Goal: Book appointment/travel/reservation

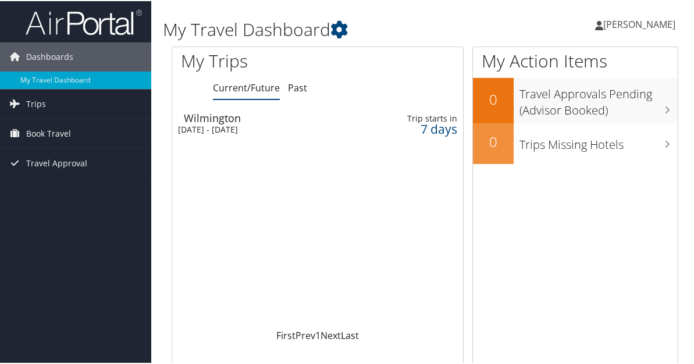
click at [222, 119] on div "Wilmington" at bounding box center [270, 117] width 172 height 10
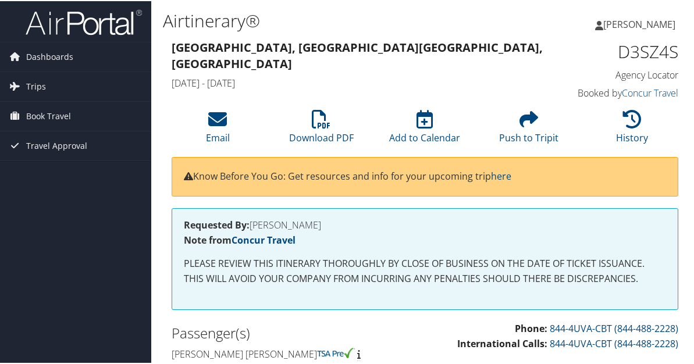
scroll to position [2, 0]
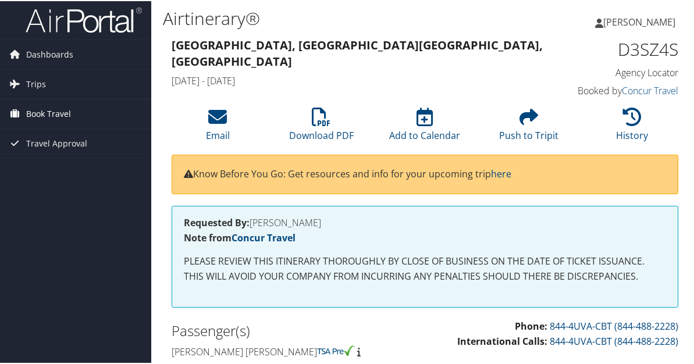
click at [48, 110] on span "Book Travel" at bounding box center [48, 112] width 45 height 29
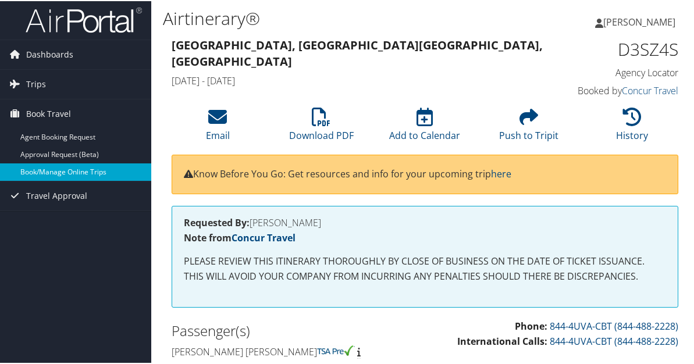
click at [59, 172] on link "Book/Manage Online Trips" at bounding box center [75, 170] width 151 height 17
click at [51, 169] on link "Book/Manage Online Trips" at bounding box center [75, 170] width 151 height 17
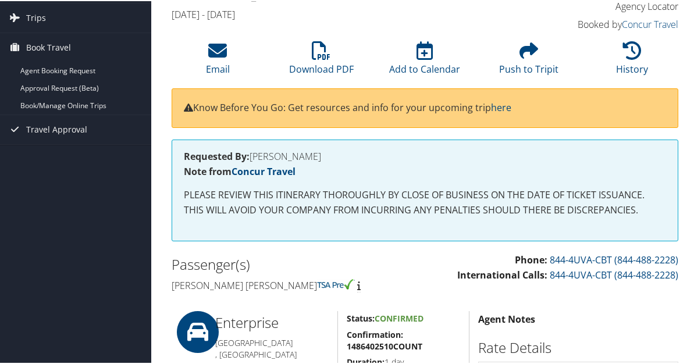
scroll to position [0, 0]
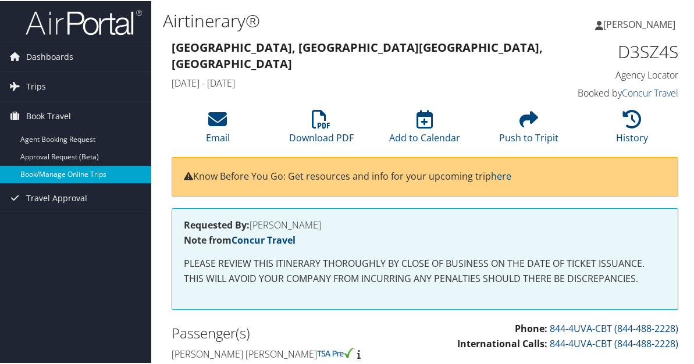
click at [51, 176] on link "Book/Manage Online Trips" at bounding box center [75, 173] width 151 height 17
